Goal: Obtain resource: Obtain resource

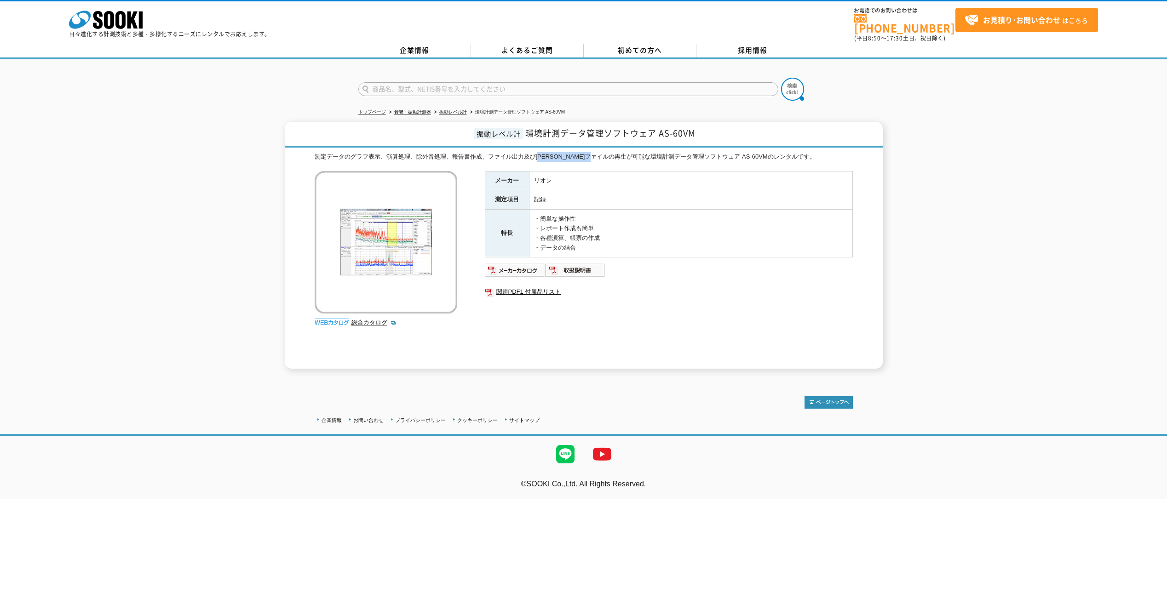
drag, startPoint x: 542, startPoint y: 151, endPoint x: 611, endPoint y: 164, distance: 70.1
click at [616, 164] on div "測定データのグラフ表示、演算処理、除外音処理、報告書作成、ファイル出力及び[PERSON_NAME]ファイルの再生が可能な環境計測データ管理ソフトウェア AS…" at bounding box center [584, 260] width 538 height 217
drag, startPoint x: 611, startPoint y: 164, endPoint x: 595, endPoint y: 163, distance: 15.7
click at [595, 163] on div "測定データのグラフ表示、演算処理、除外音処理、報告書作成、ファイル出力及び[PERSON_NAME]ファイルの再生が可能な環境計測データ管理ソフトウェア AS…" at bounding box center [584, 260] width 538 height 217
drag, startPoint x: 327, startPoint y: 143, endPoint x: 502, endPoint y: 155, distance: 174.8
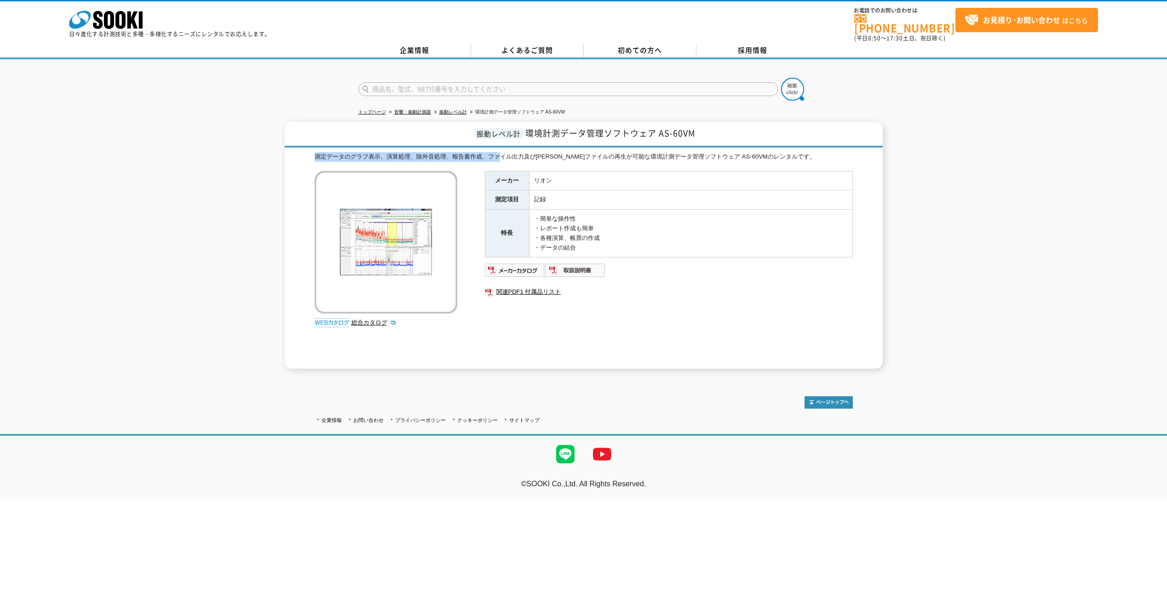
click at [502, 155] on div "振動レベル計 環境計測データ管理ソフトウェア AS-60VM 測定データのグラフ表示、演算処理、除外音処理、報告書作成、ファイル出力及び[PERSON_NAM…" at bounding box center [584, 245] width 598 height 247
click at [504, 155] on div "測定データのグラフ表示、演算処理、除外音処理、報告書作成、ファイル出力及び[PERSON_NAME]ファイルの再生が可能な環境計測データ管理ソフトウェア AS…" at bounding box center [584, 157] width 538 height 10
click at [528, 264] on img at bounding box center [515, 270] width 60 height 15
click at [561, 263] on img at bounding box center [575, 270] width 60 height 15
click at [360, 319] on link "総合カタログ" at bounding box center [373, 322] width 45 height 7
